Goal: Information Seeking & Learning: Learn about a topic

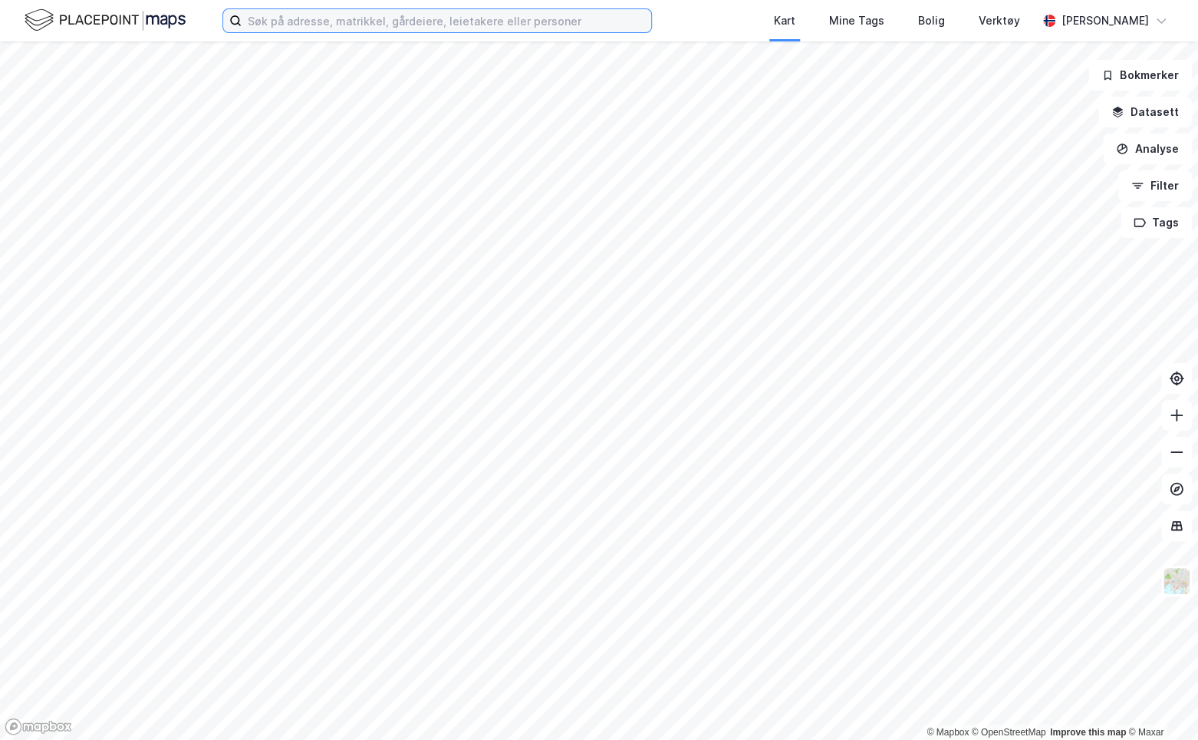
click at [396, 26] on input at bounding box center [447, 20] width 410 height 23
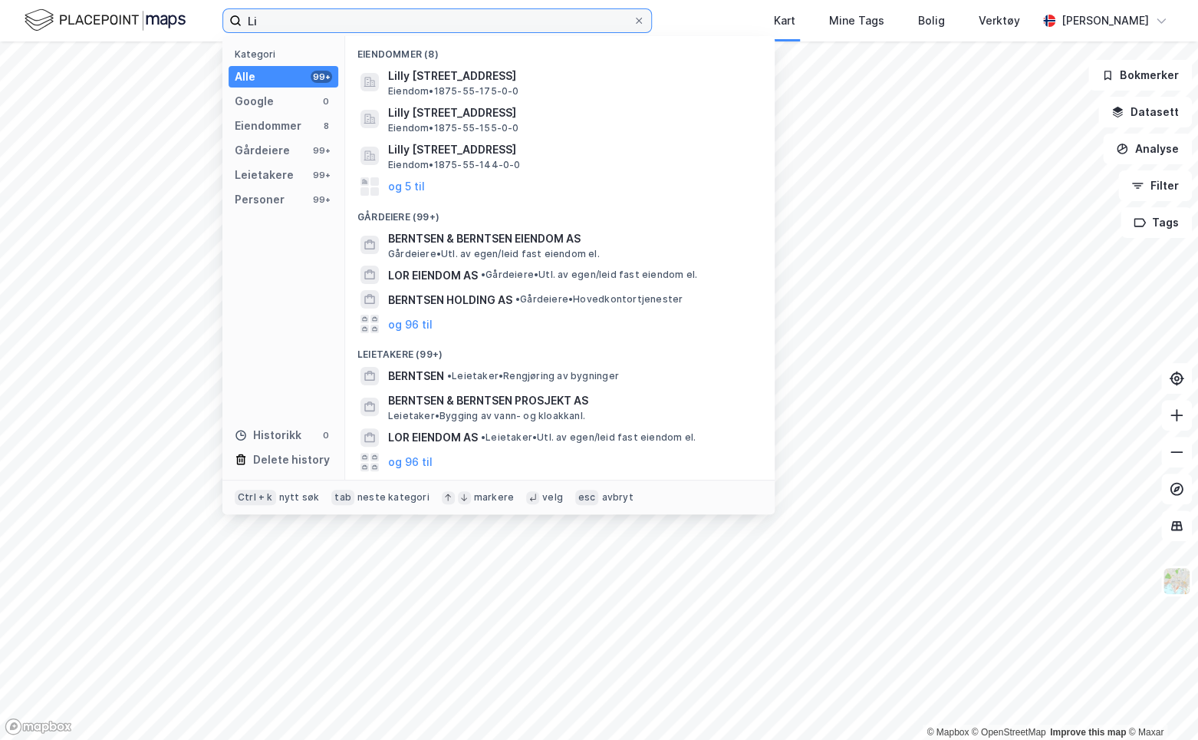
type input "L"
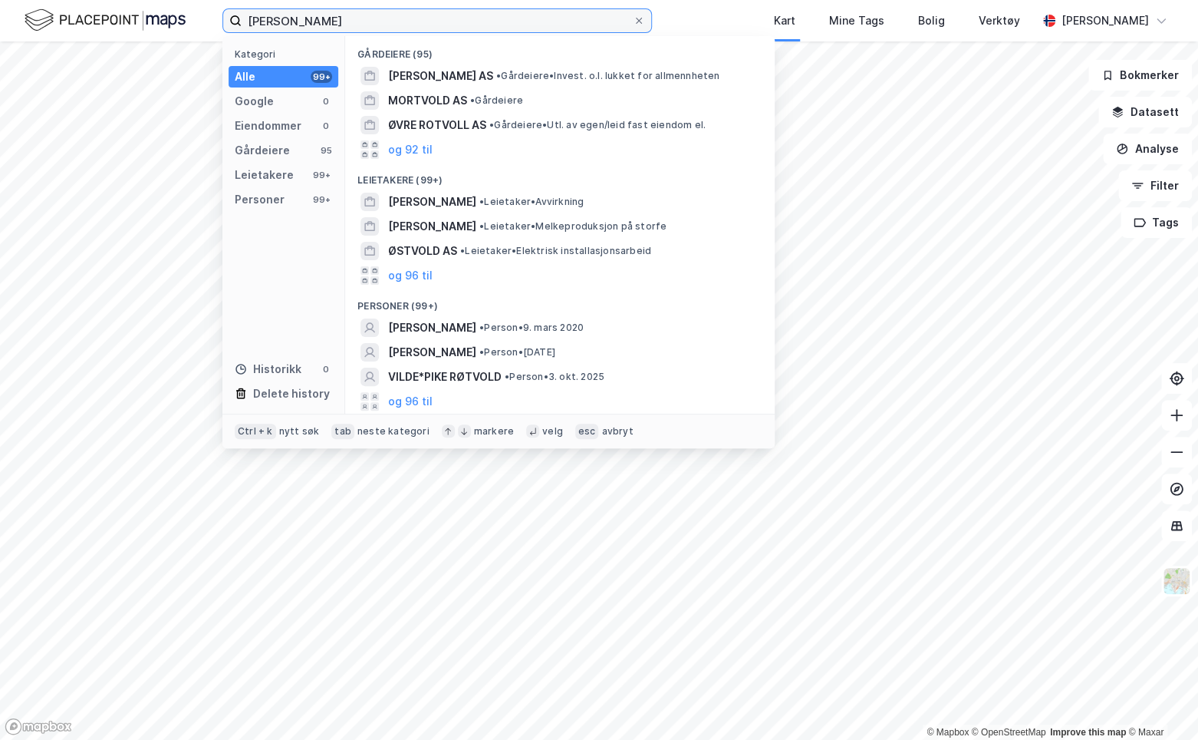
drag, startPoint x: 307, startPoint y: 19, endPoint x: -83, endPoint y: 2, distance: 390.1
click at [0, 2] on html "[PERSON_NAME] Kategori Alle 99+ Google 0 Eiendommer 0 Gårdeiere 95 Leietakere 9…" at bounding box center [599, 370] width 1198 height 740
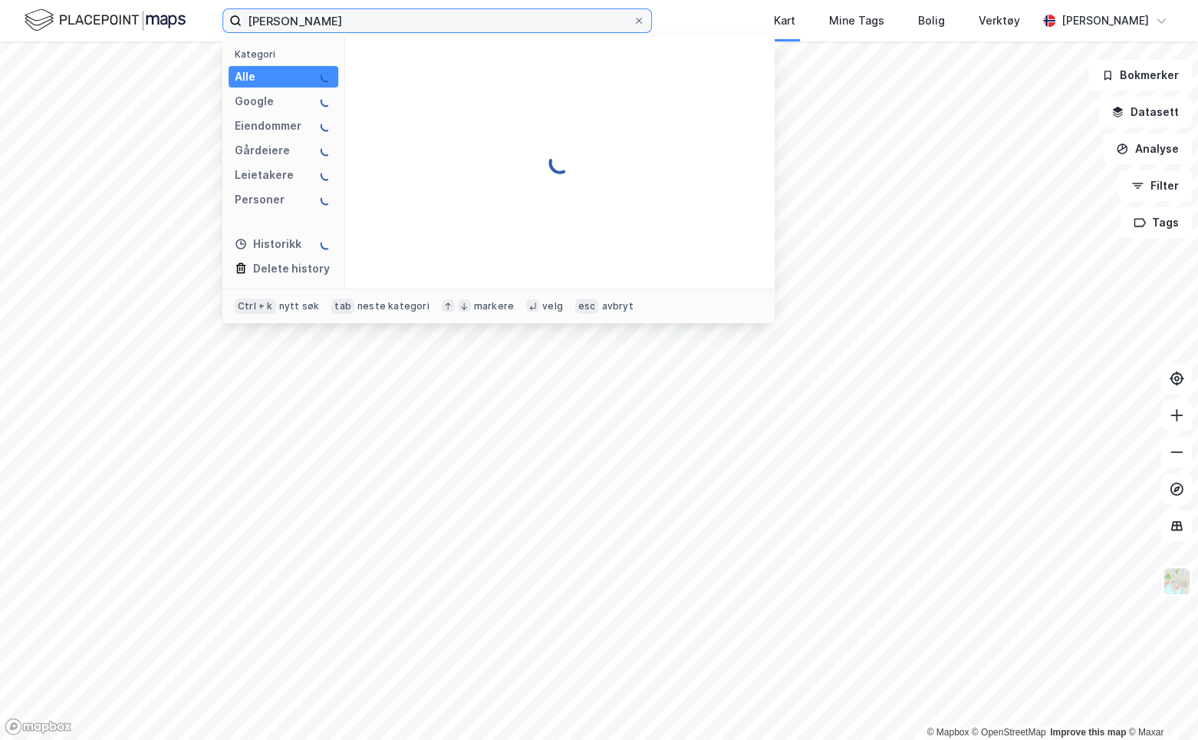
type input "[PERSON_NAME]"
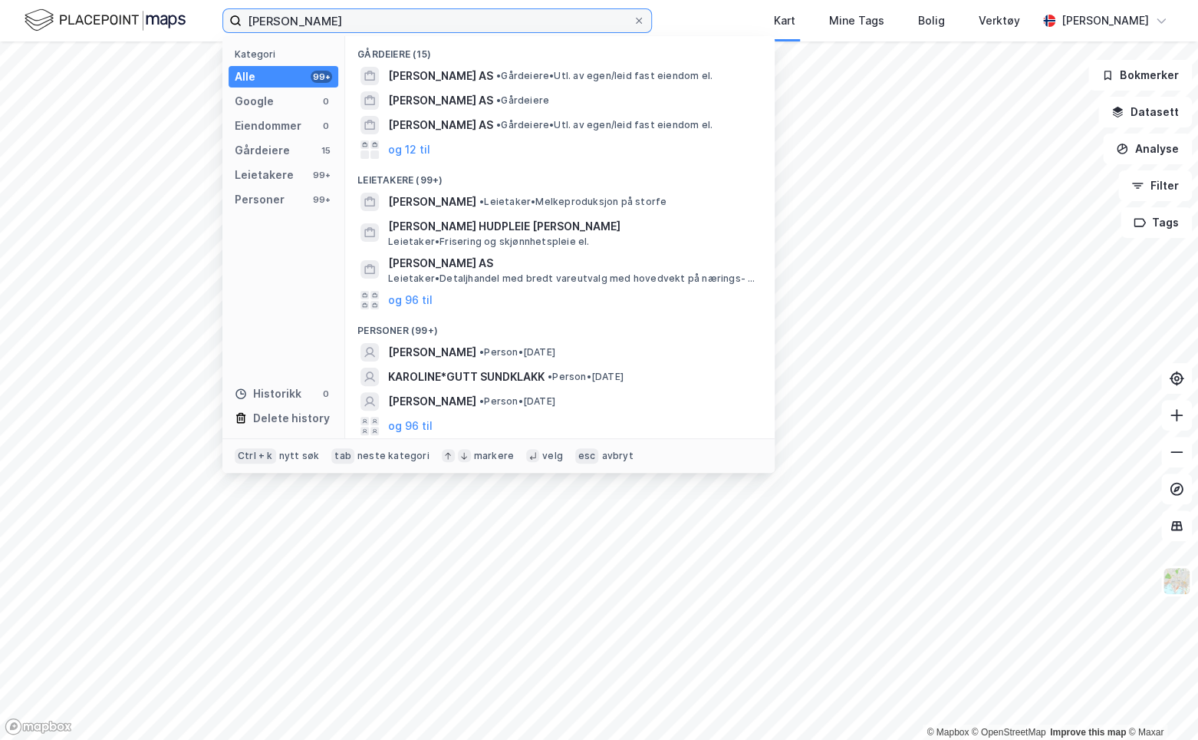
drag, startPoint x: 160, startPoint y: 35, endPoint x: -80, endPoint y: -5, distance: 242.5
click at [0, 0] on html "[PERSON_NAME] Kategori Alle 99+ Google 0 Eiendommer 0 Gårdeiere 15 Leietakere 9…" at bounding box center [599, 370] width 1198 height 740
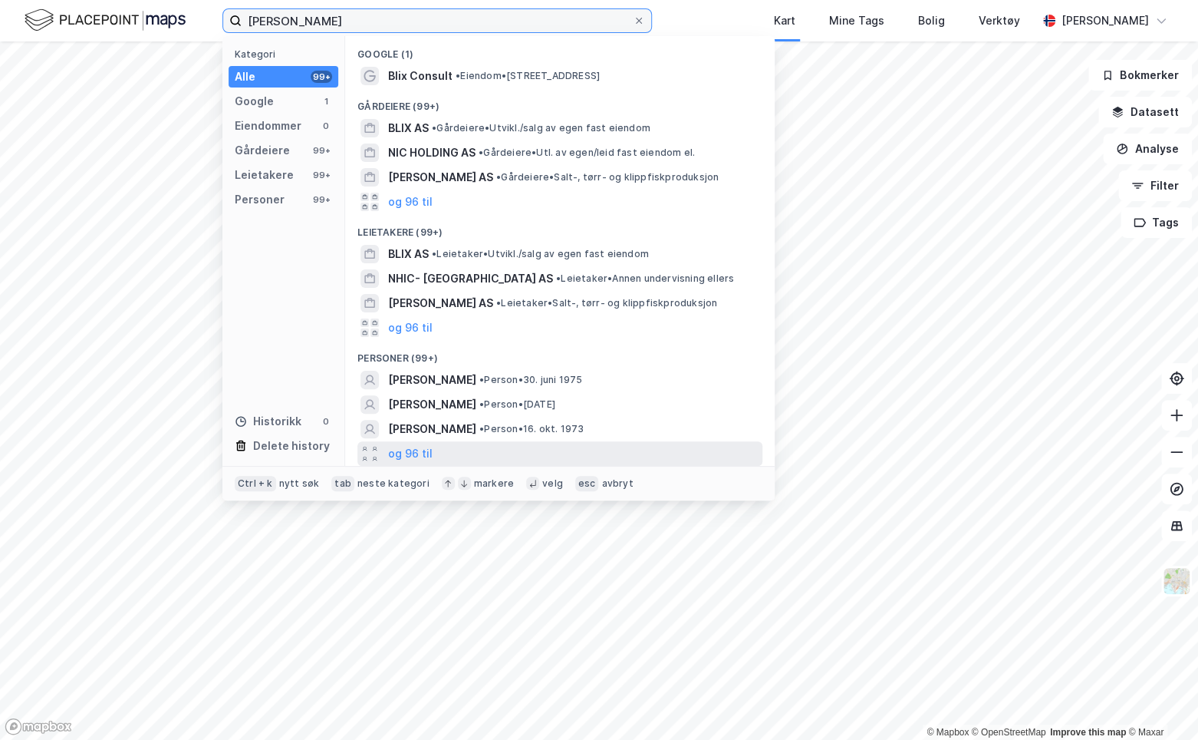
type input "[PERSON_NAME]"
click at [432, 452] on div "og 96 til" at bounding box center [560, 453] width 405 height 25
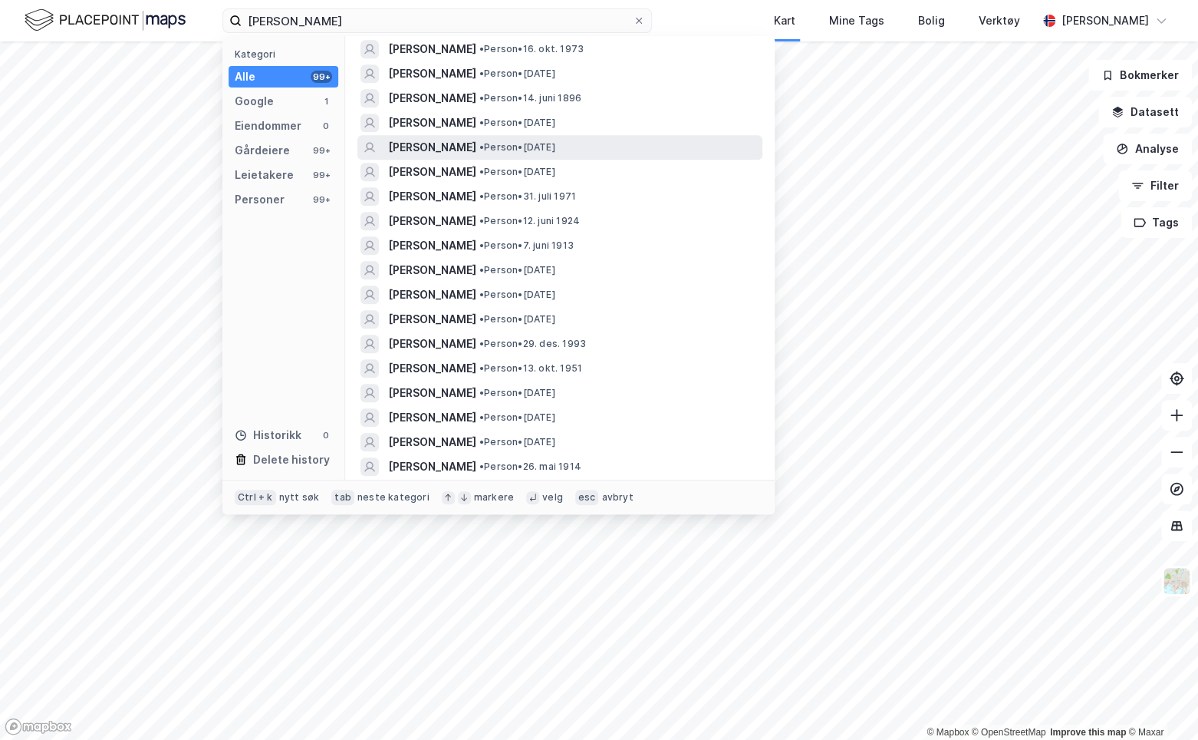
scroll to position [384, 0]
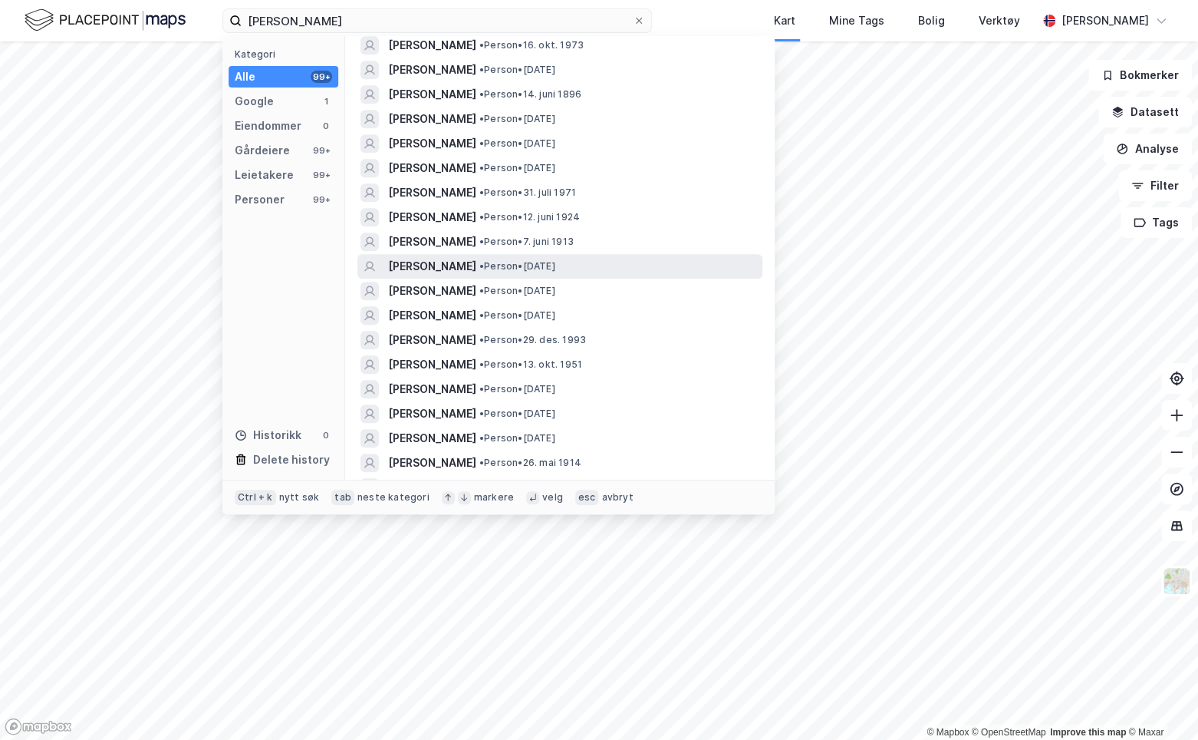
click at [476, 262] on span "[PERSON_NAME]" at bounding box center [432, 266] width 88 height 18
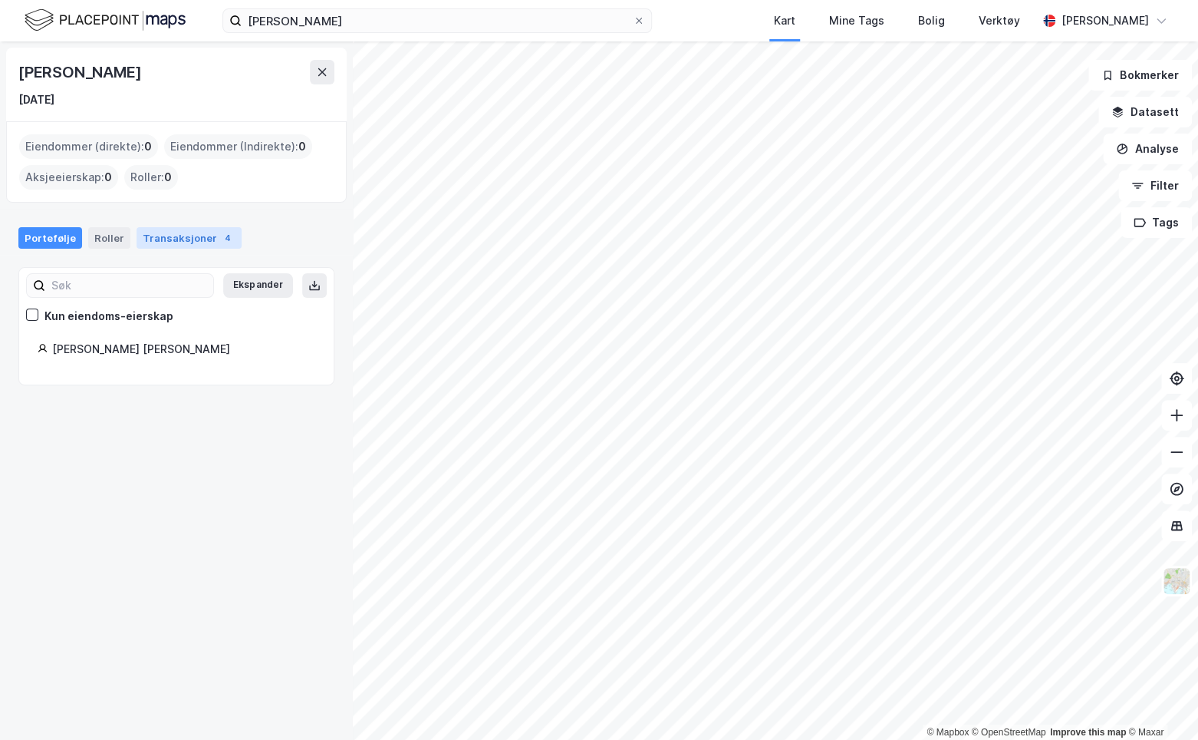
click at [167, 237] on div "Transaksjoner 4" at bounding box center [189, 237] width 105 height 21
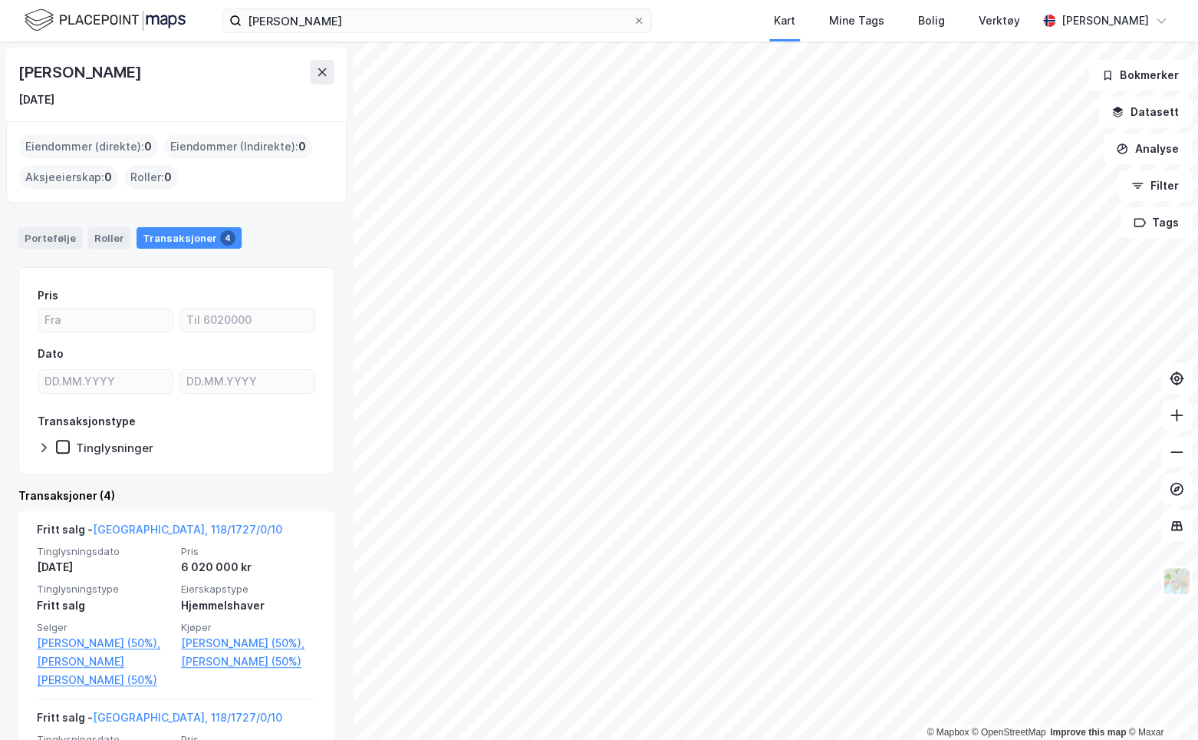
click at [139, 21] on img at bounding box center [105, 20] width 161 height 27
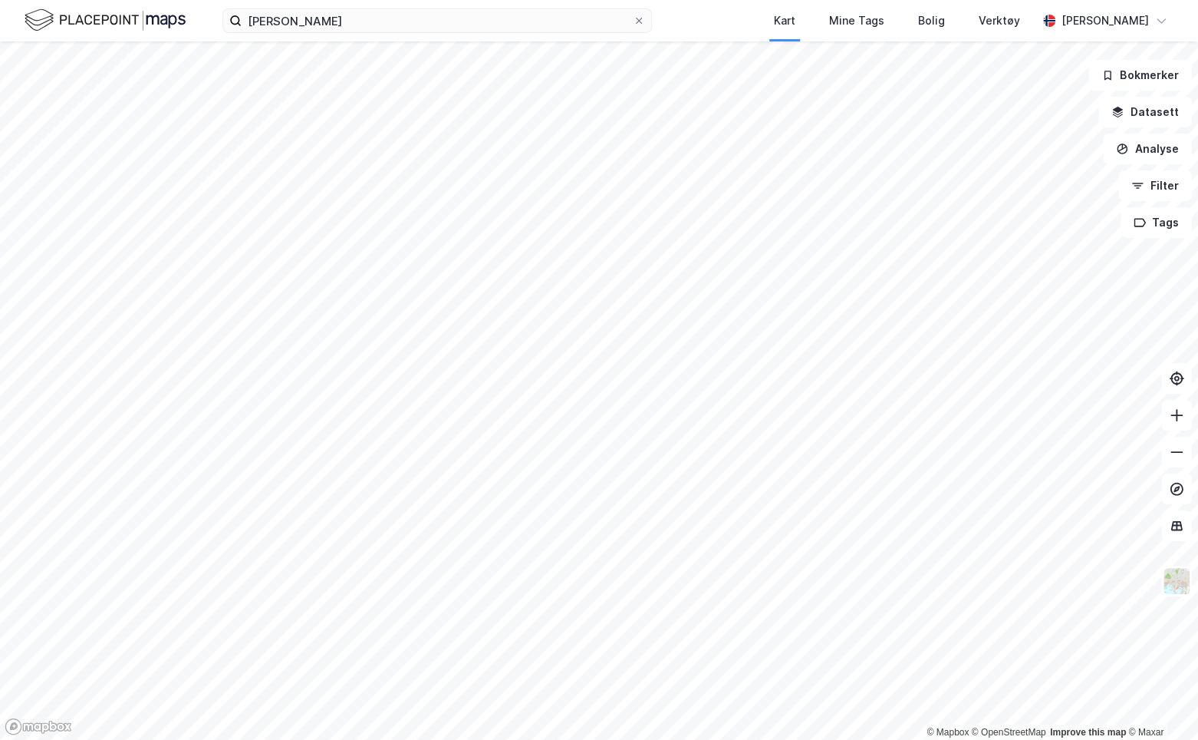
click at [139, 21] on img at bounding box center [105, 20] width 161 height 27
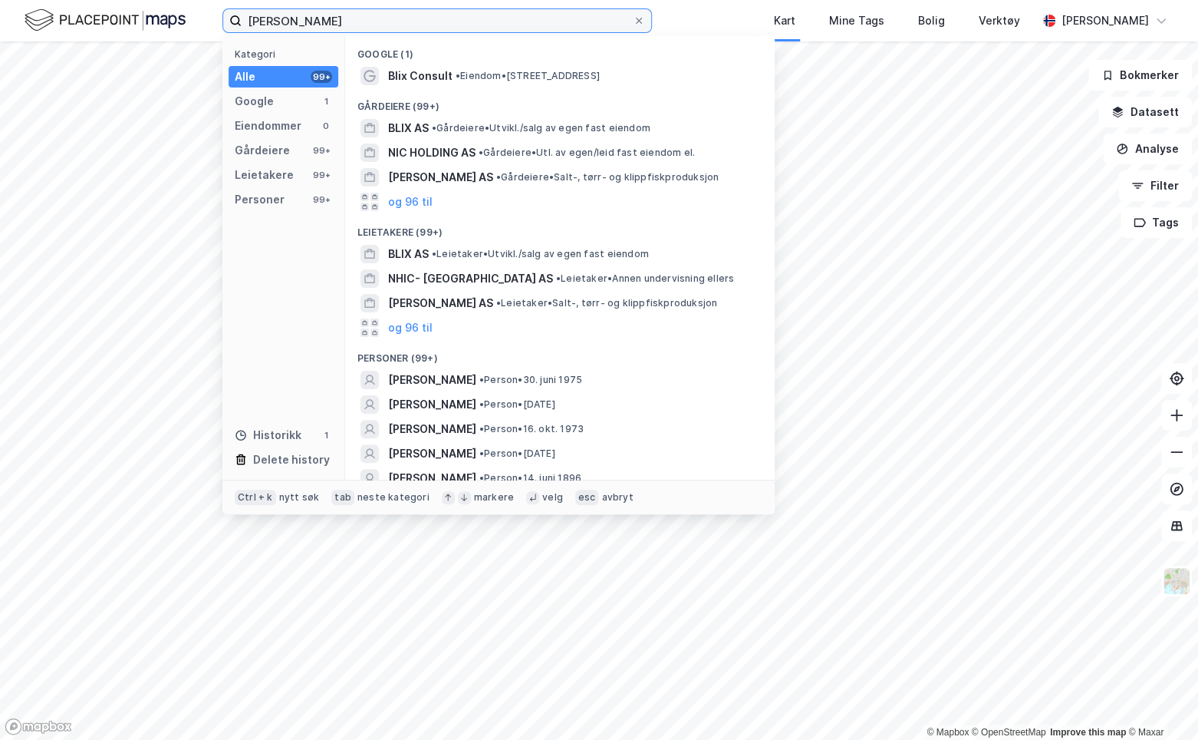
drag, startPoint x: 425, startPoint y: 15, endPoint x: -28, endPoint y: 18, distance: 452.7
click at [0, 18] on html "[PERSON_NAME] nic Kategori Alle 99+ Google 1 Eiendommer 0 Gårdeiere 99+ Leietak…" at bounding box center [599, 370] width 1198 height 740
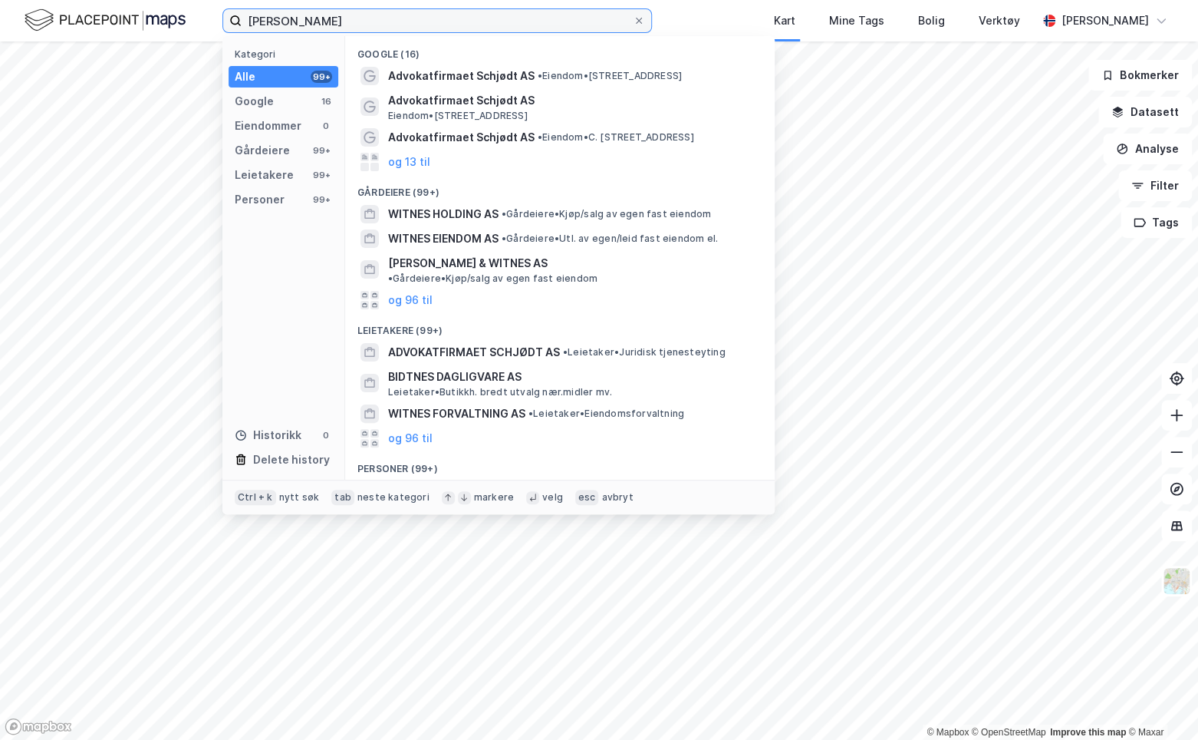
scroll to position [153, 0]
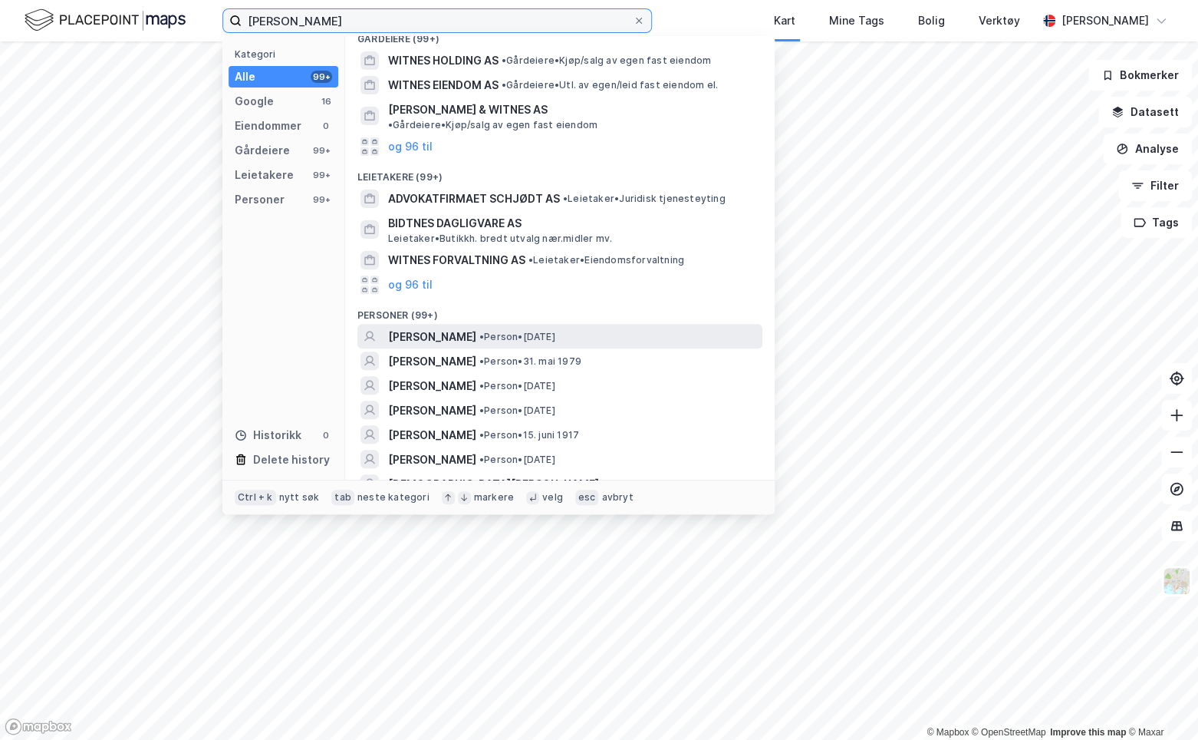
type input "[PERSON_NAME]"
click at [476, 328] on span "[PERSON_NAME]" at bounding box center [432, 337] width 88 height 18
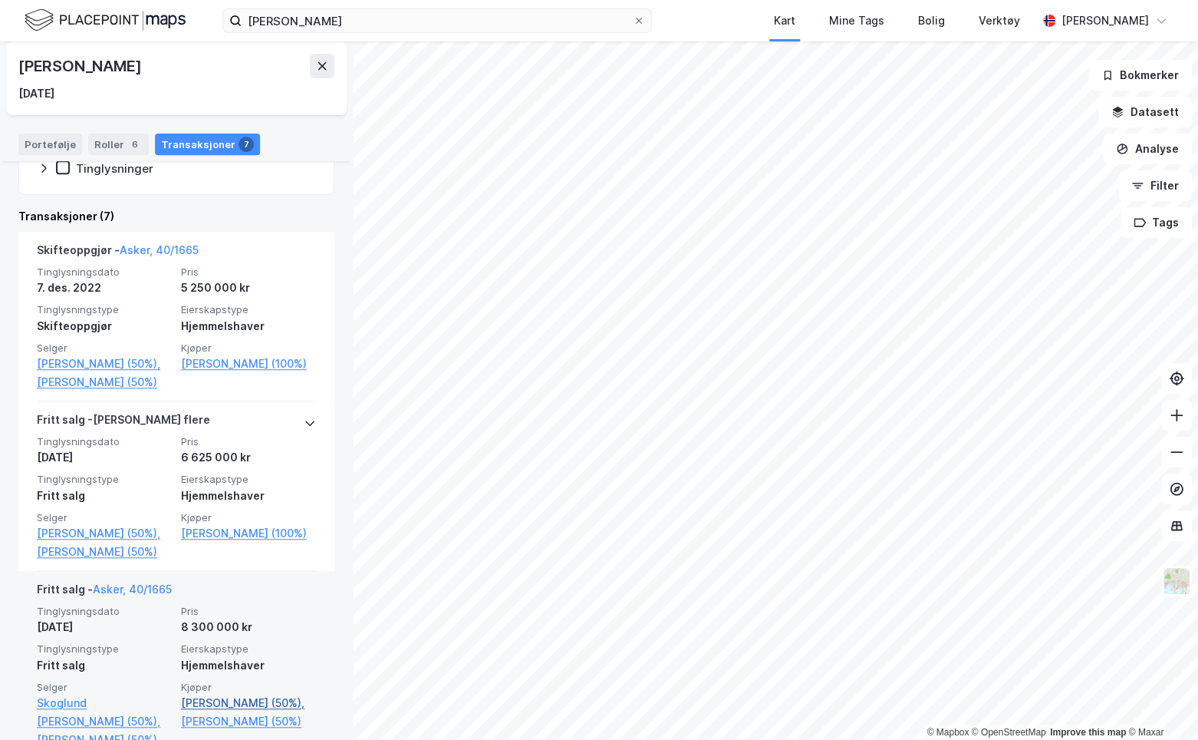
scroll to position [230, 0]
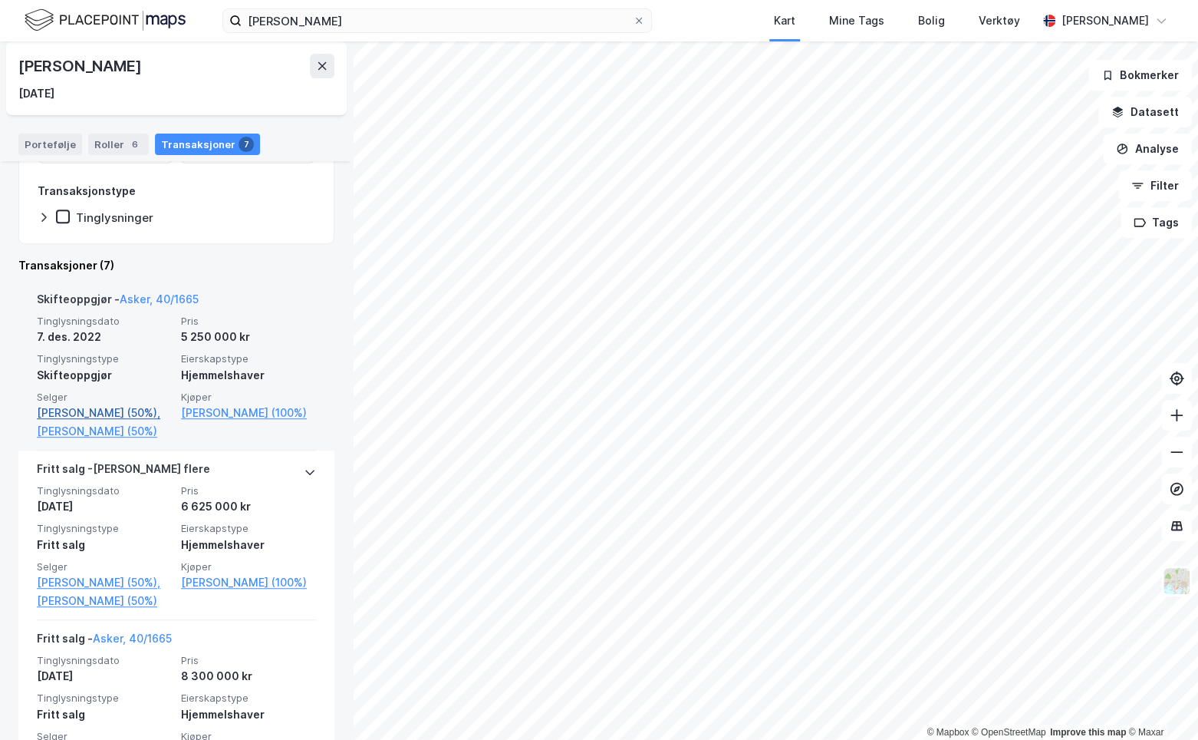
click at [140, 412] on link "[PERSON_NAME] (50%)," at bounding box center [104, 413] width 135 height 18
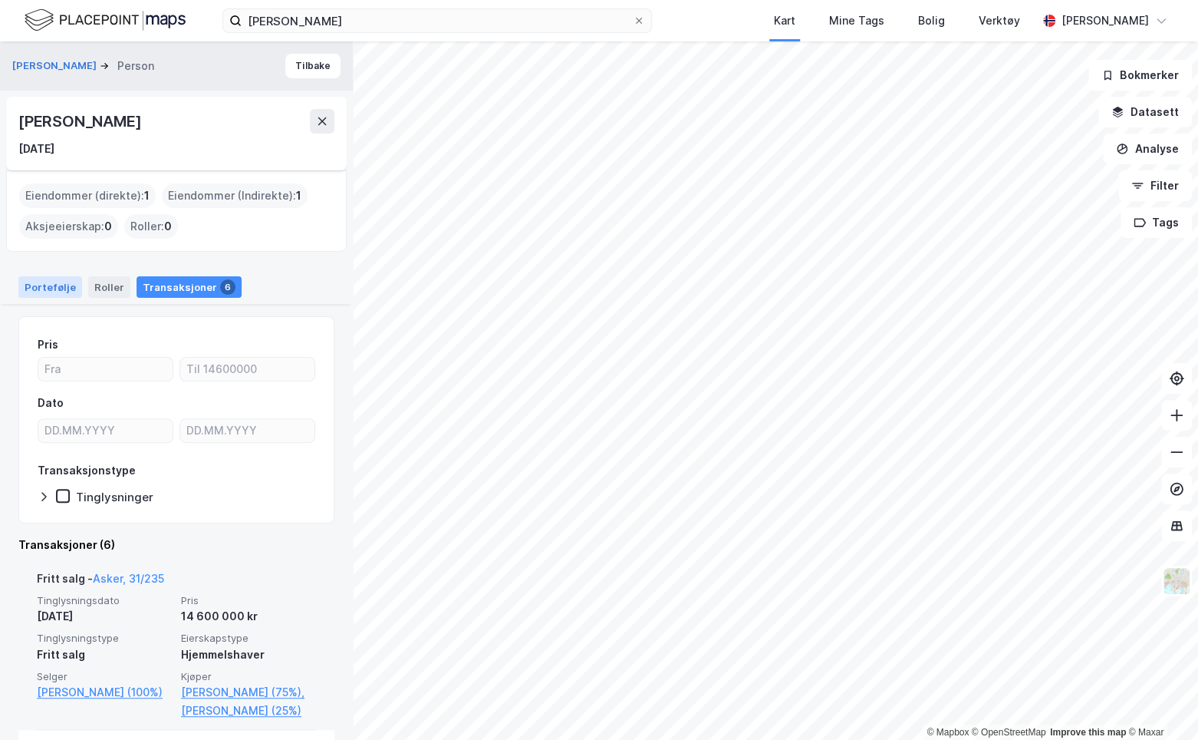
click at [37, 290] on div "Portefølje" at bounding box center [50, 286] width 64 height 21
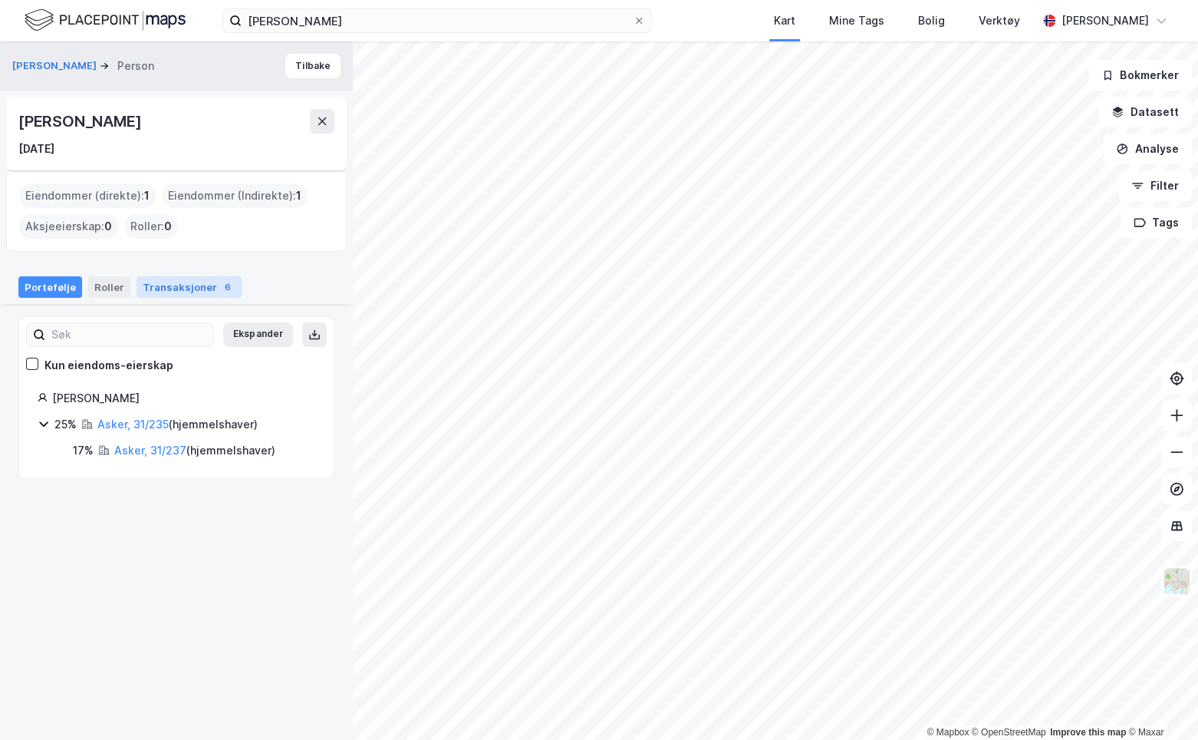
click at [194, 288] on div "Transaksjoner 6" at bounding box center [189, 286] width 105 height 21
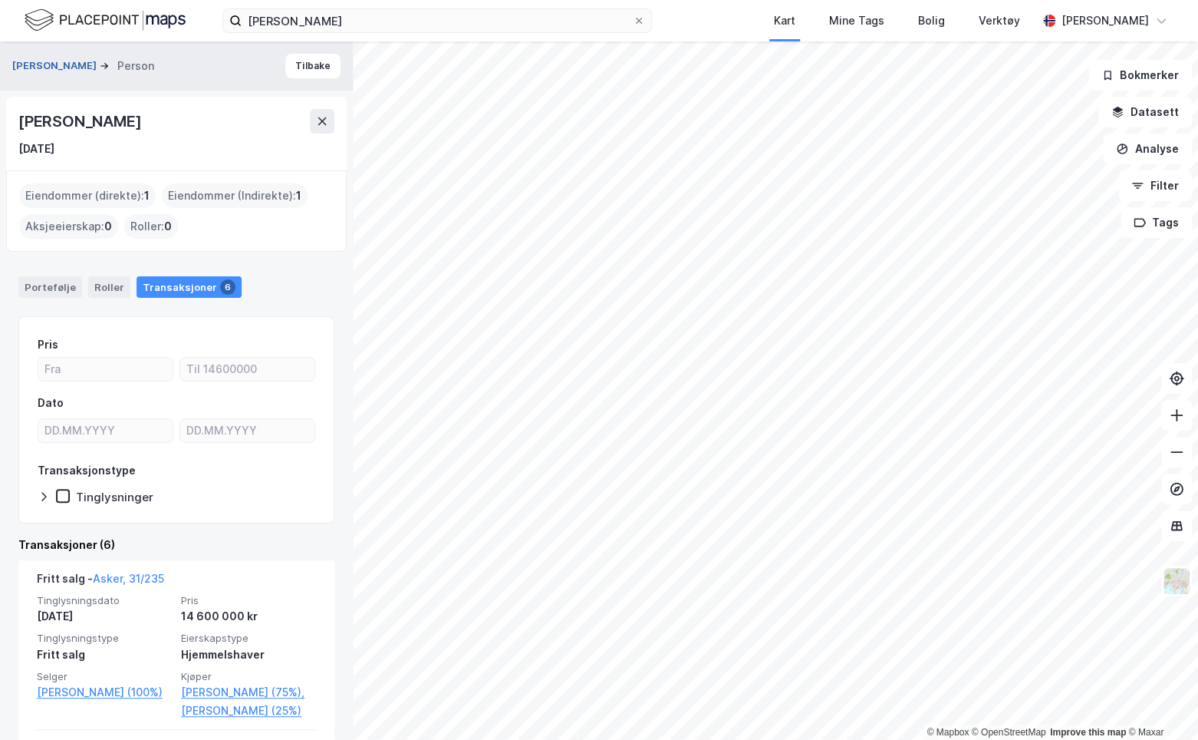
click at [97, 71] on button "[PERSON_NAME]" at bounding box center [55, 65] width 87 height 15
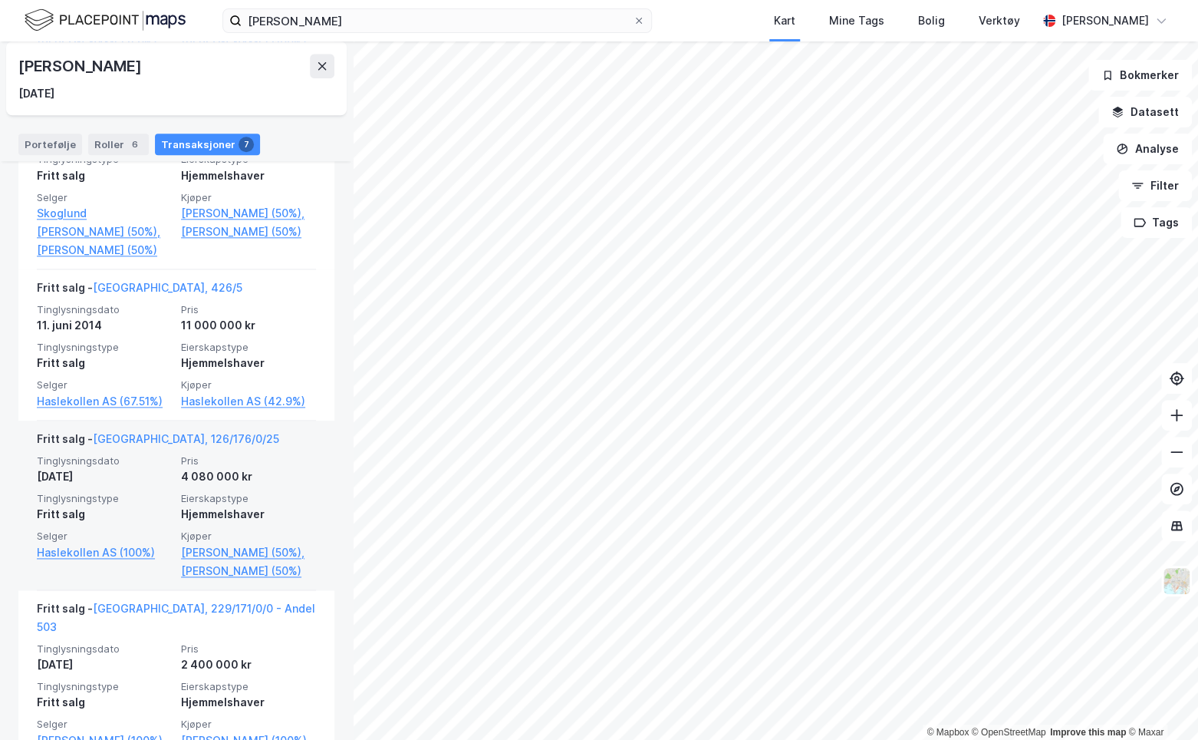
scroll to position [767, 0]
click at [230, 563] on link "[PERSON_NAME] (50%)," at bounding box center [248, 554] width 135 height 18
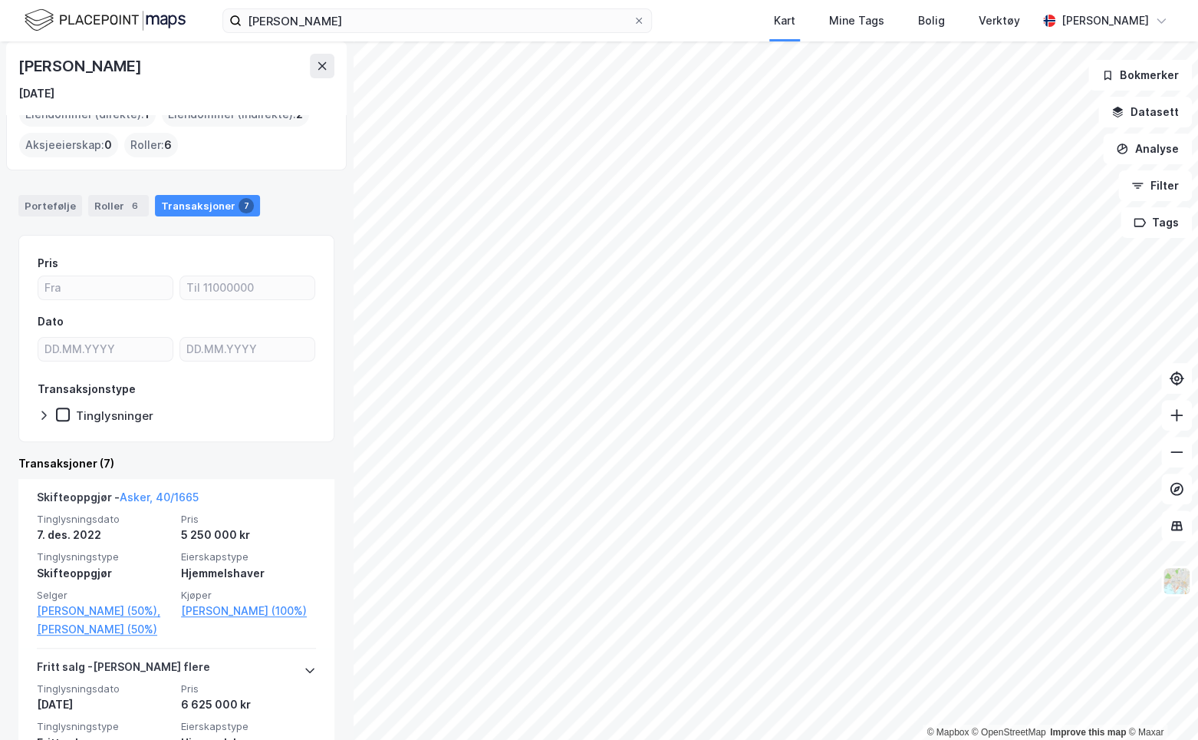
scroll to position [0, 0]
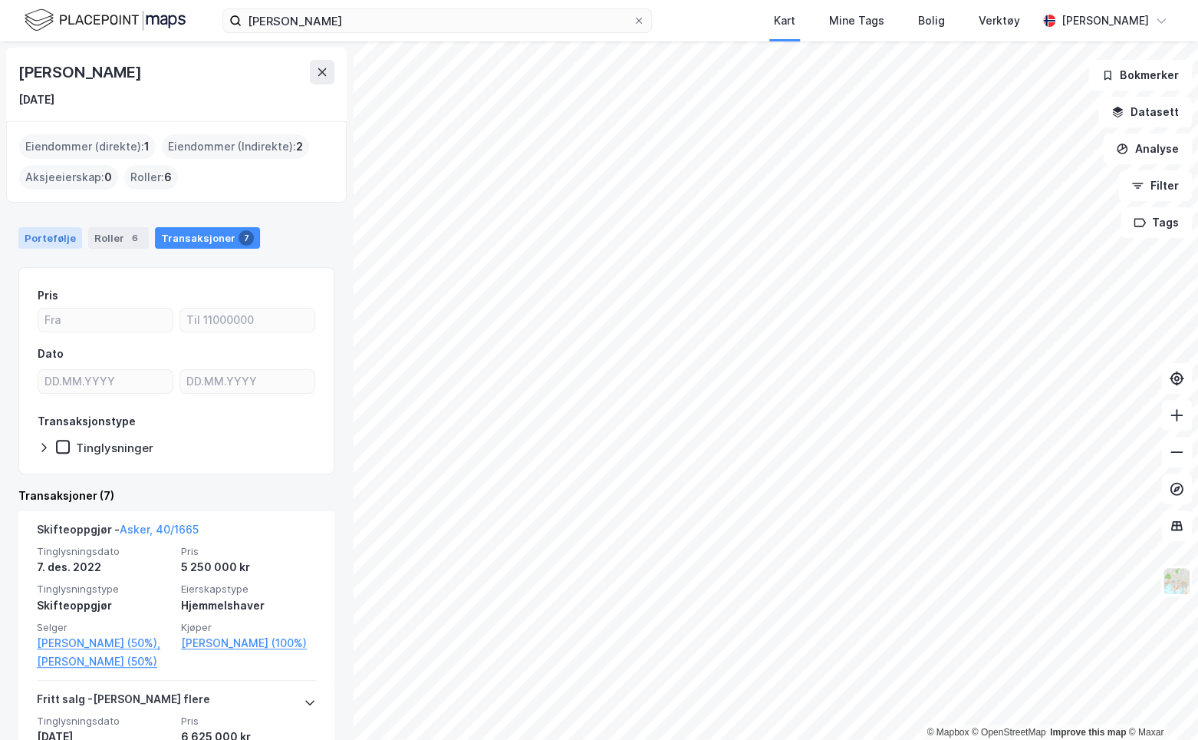
click at [32, 234] on div "Portefølje" at bounding box center [50, 237] width 64 height 21
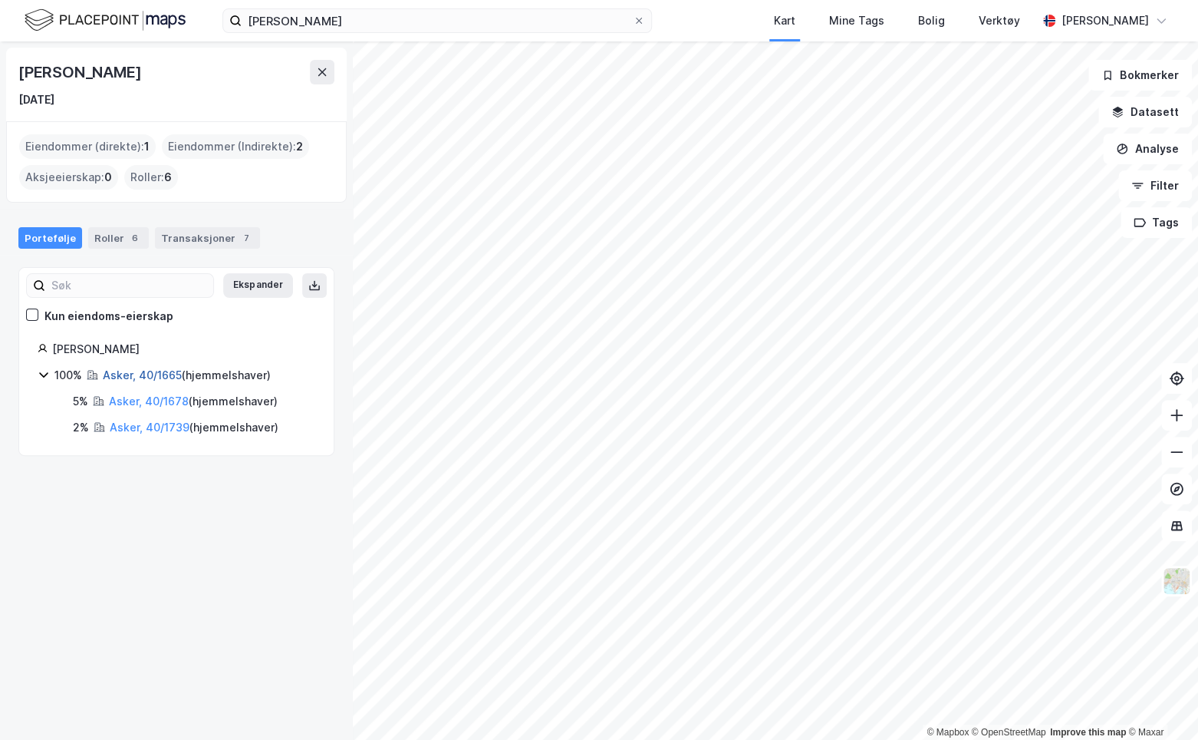
click at [154, 369] on link "Asker, 40/1665" at bounding box center [142, 374] width 79 height 13
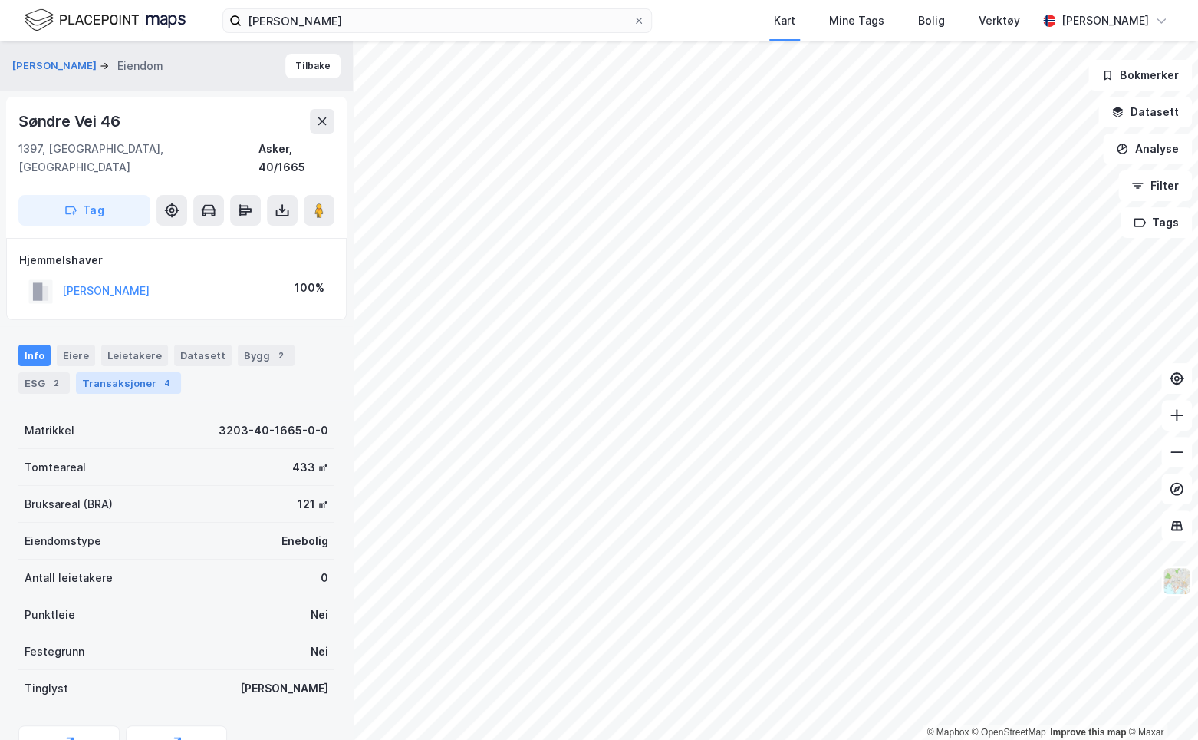
click at [130, 372] on div "Transaksjoner 4" at bounding box center [128, 382] width 105 height 21
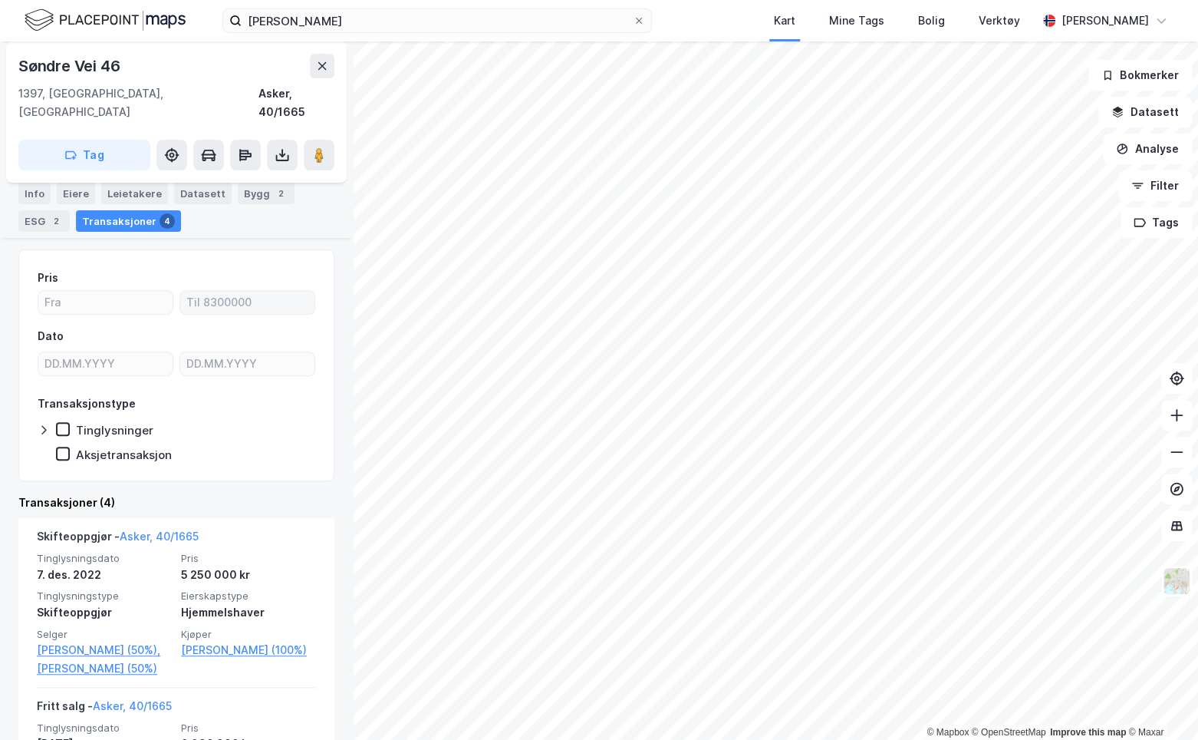
scroll to position [230, 0]
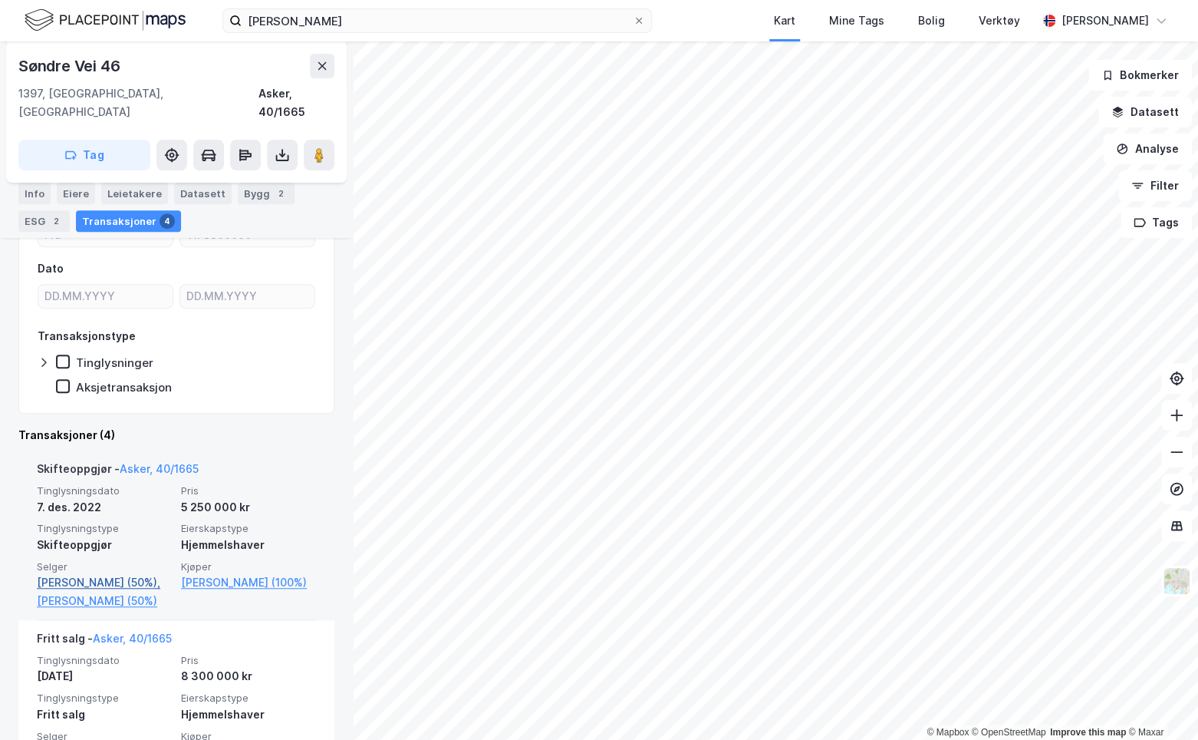
click at [89, 573] on link "[PERSON_NAME] (50%)," at bounding box center [104, 582] width 135 height 18
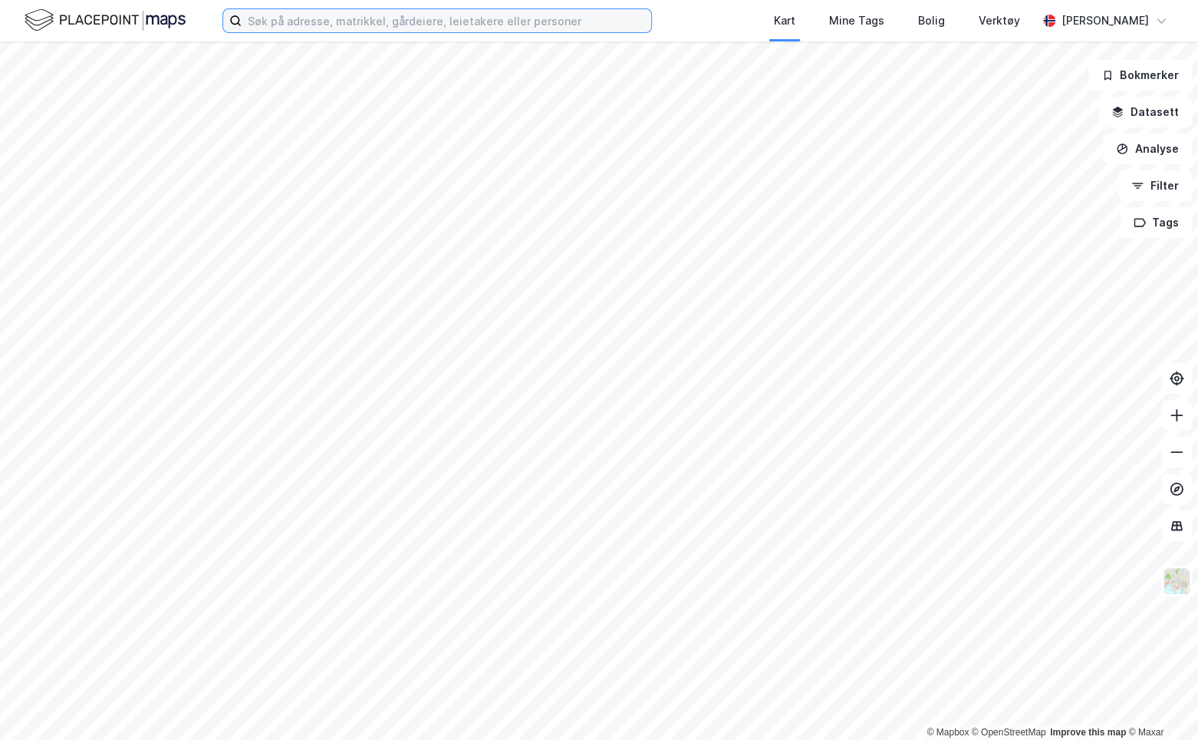
click at [324, 34] on div "Kart Mine Tags Bolig Verktøy Julie Hille" at bounding box center [599, 20] width 1198 height 41
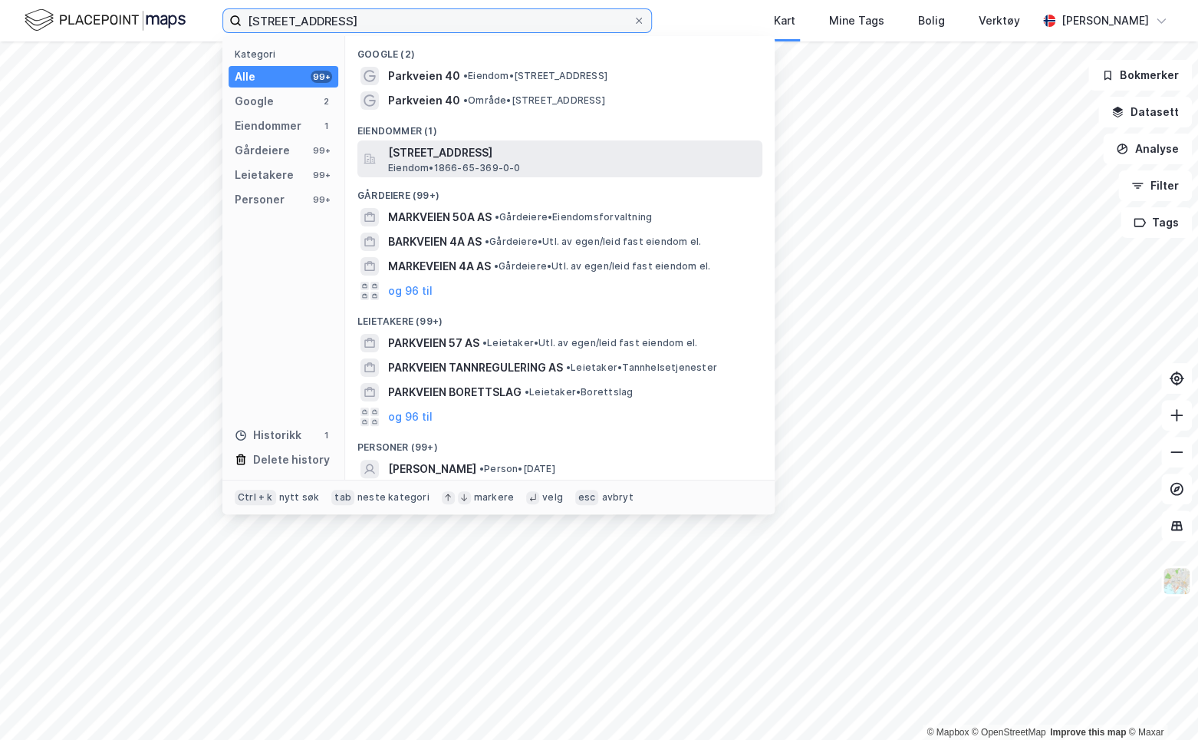
type input "Parkveien 40A"
click at [423, 157] on span "Parkveien 40A, 8450, STOKMARKNES, HADSEL" at bounding box center [572, 152] width 368 height 18
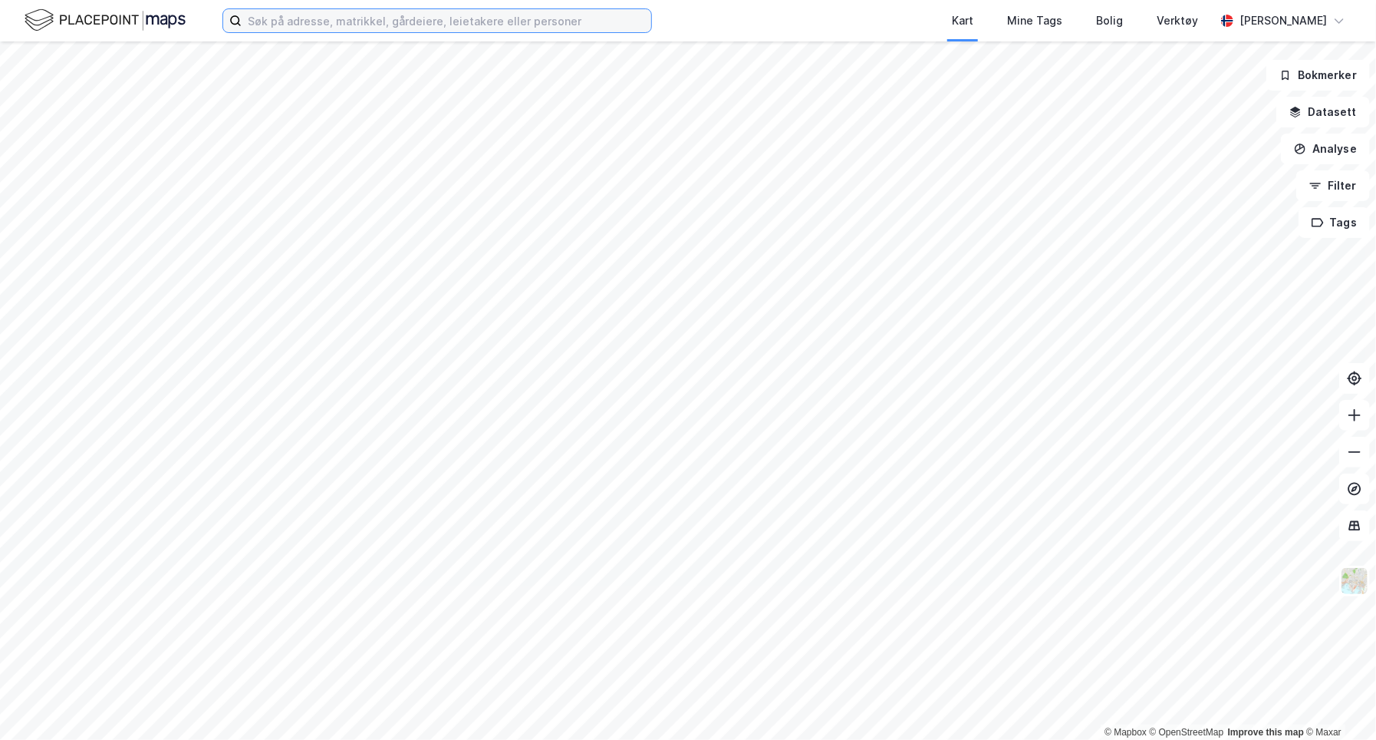
click at [416, 21] on input at bounding box center [447, 20] width 410 height 23
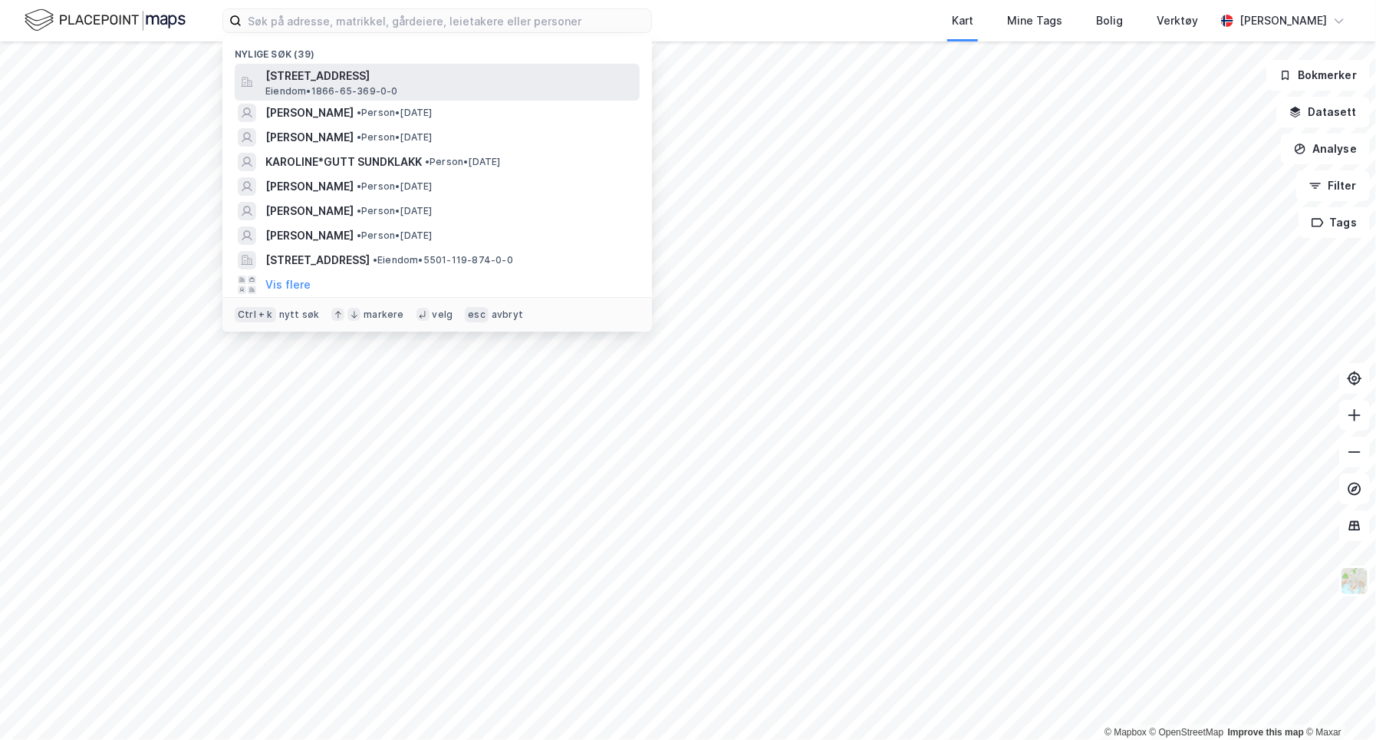
click at [319, 89] on span "Eiendom • 1866-65-369-0-0" at bounding box center [331, 91] width 133 height 12
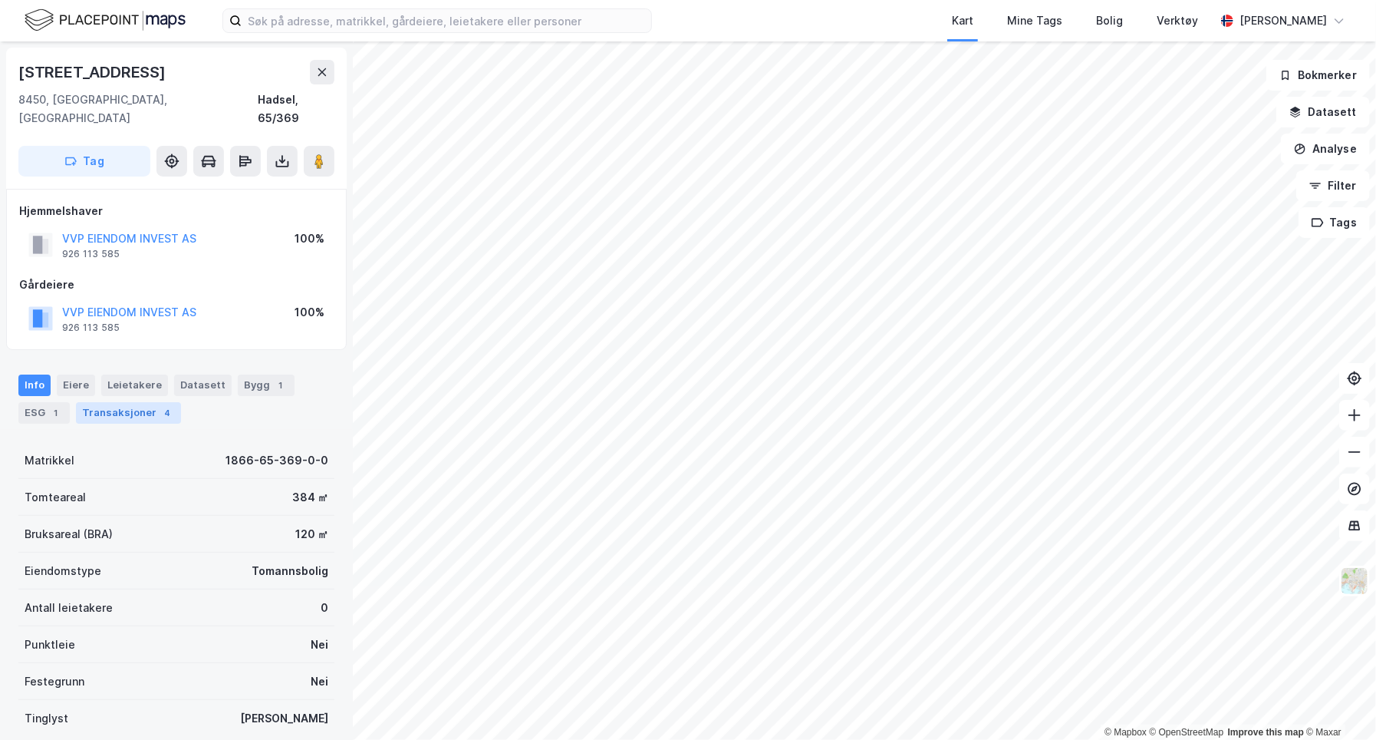
click at [125, 402] on div "Transaksjoner 4" at bounding box center [128, 412] width 105 height 21
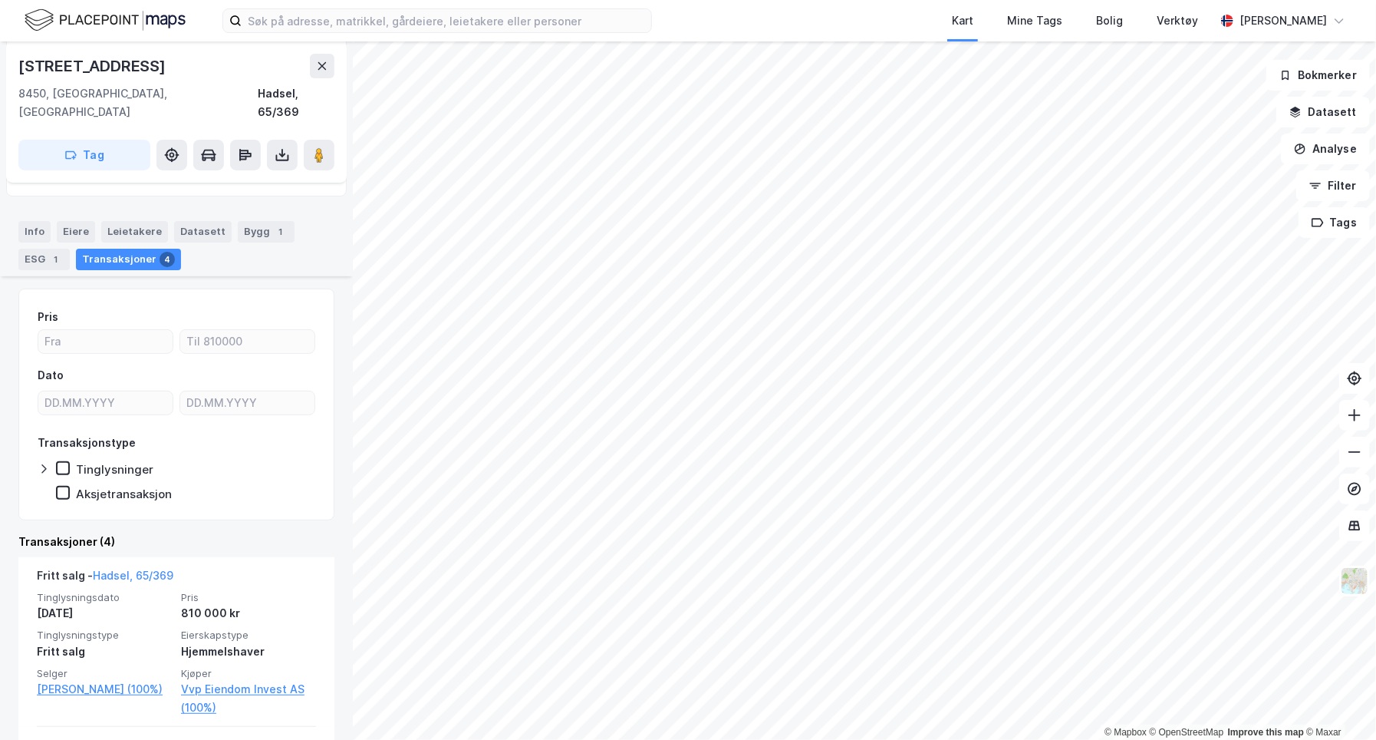
scroll to position [307, 0]
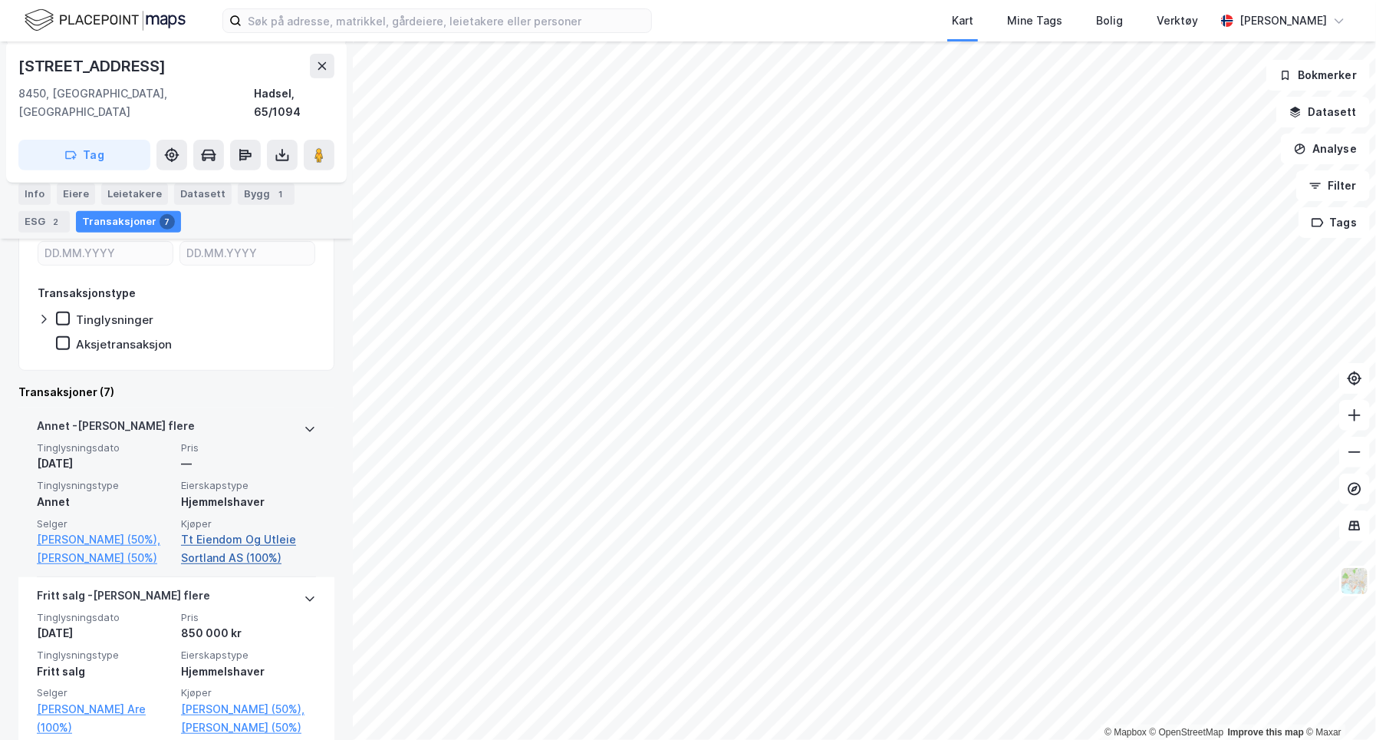
scroll to position [307, 0]
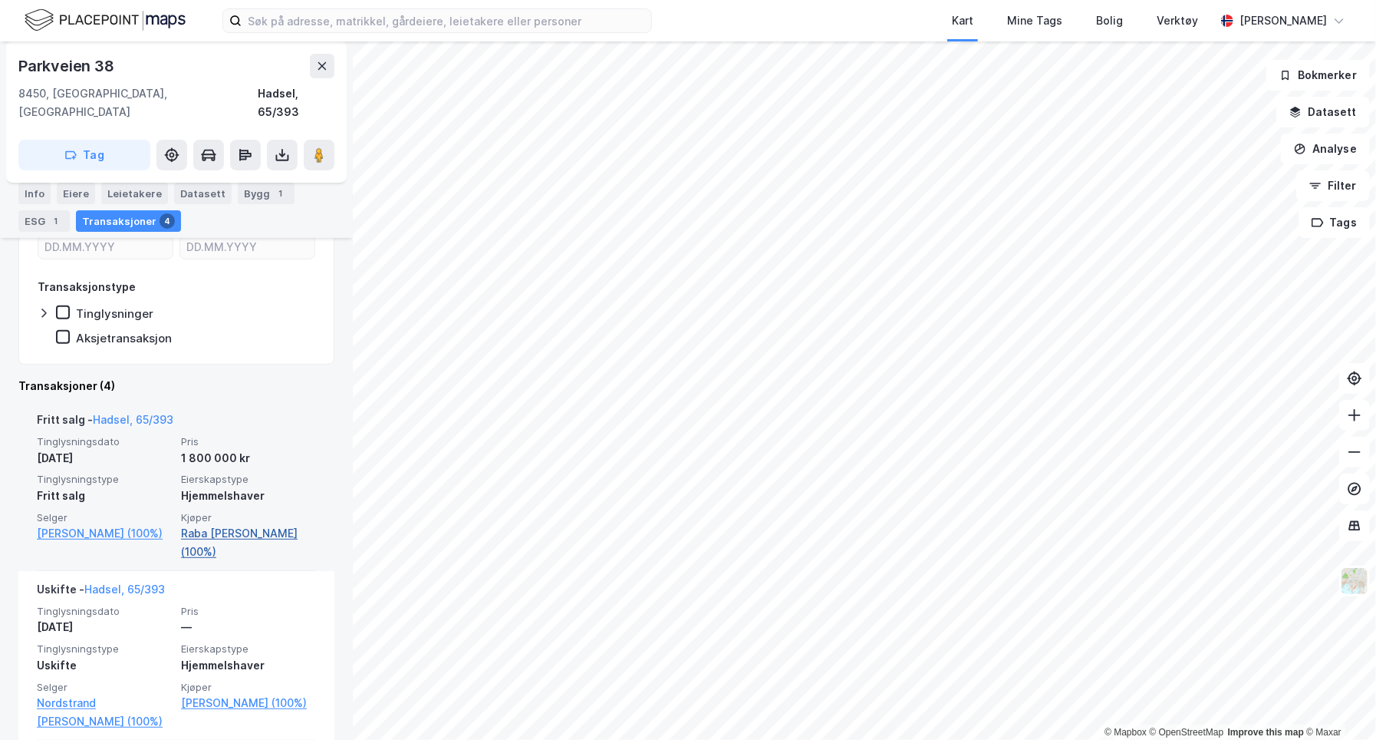
scroll to position [153, 0]
